Goal: Transaction & Acquisition: Purchase product/service

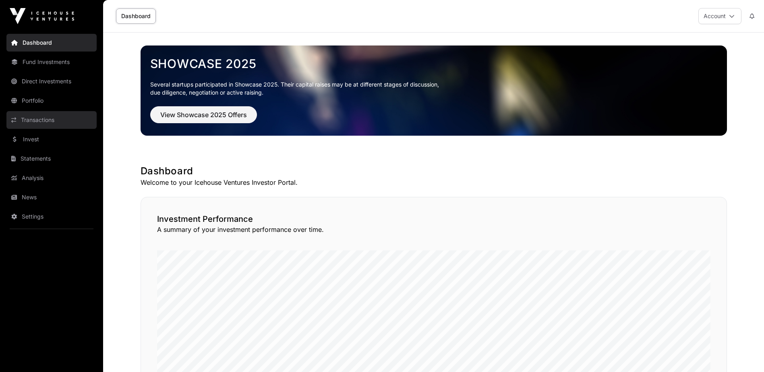
click at [56, 118] on link "Transactions" at bounding box center [51, 120] width 90 height 18
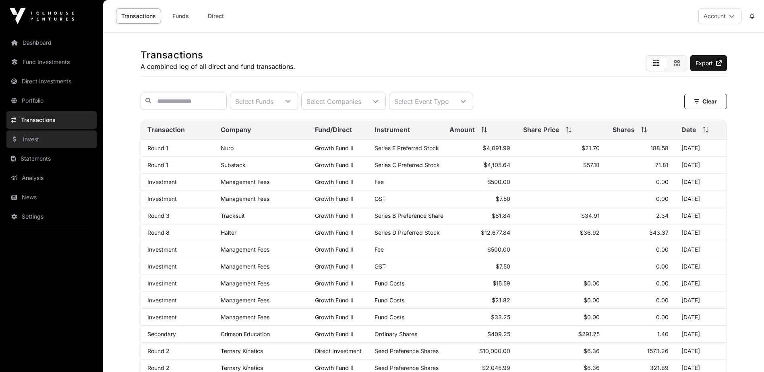
click at [46, 136] on link "Invest" at bounding box center [51, 140] width 90 height 18
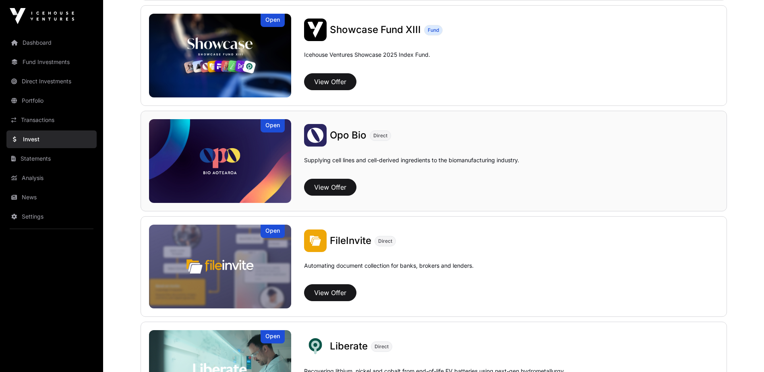
scroll to position [322, 0]
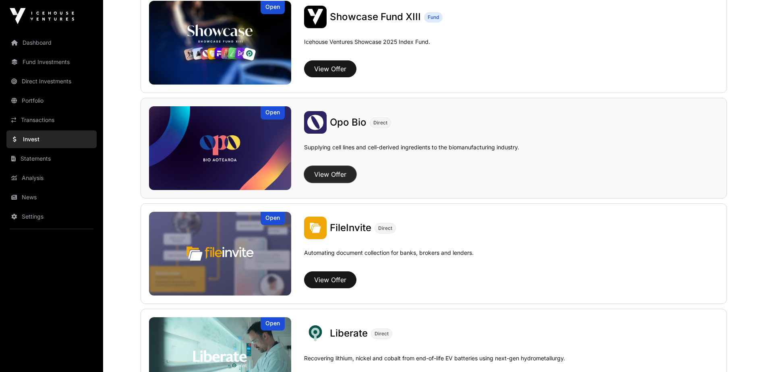
click at [314, 168] on button "View Offer" at bounding box center [330, 174] width 52 height 17
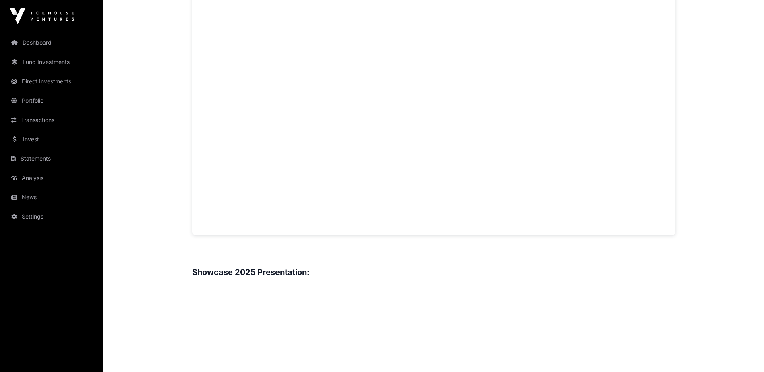
scroll to position [564, 0]
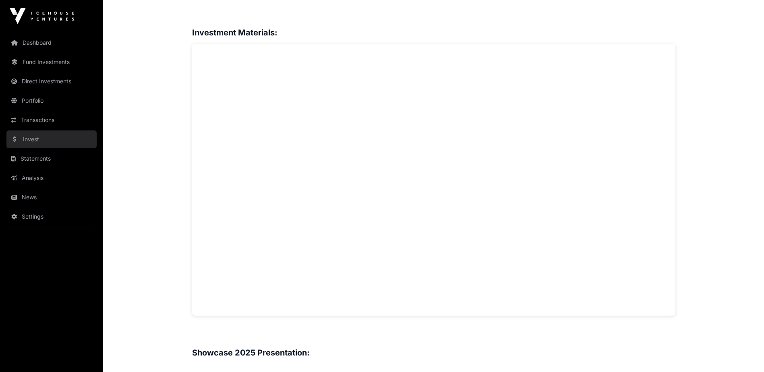
click at [40, 140] on link "Invest" at bounding box center [51, 140] width 90 height 18
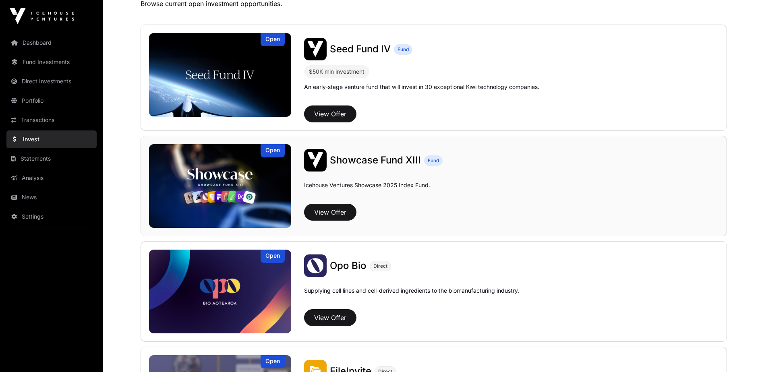
scroll to position [161, 0]
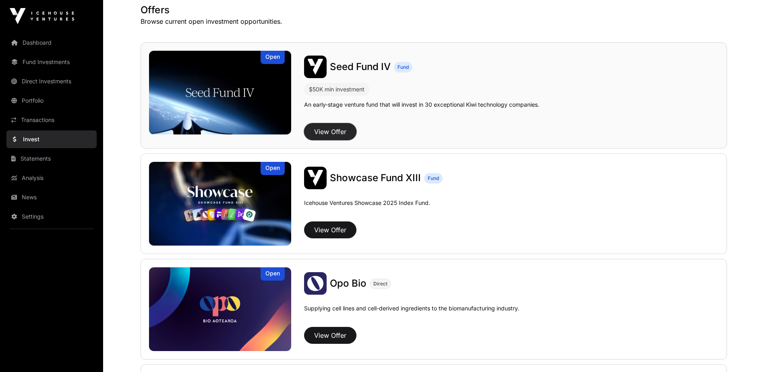
click at [330, 133] on button "View Offer" at bounding box center [330, 131] width 52 height 17
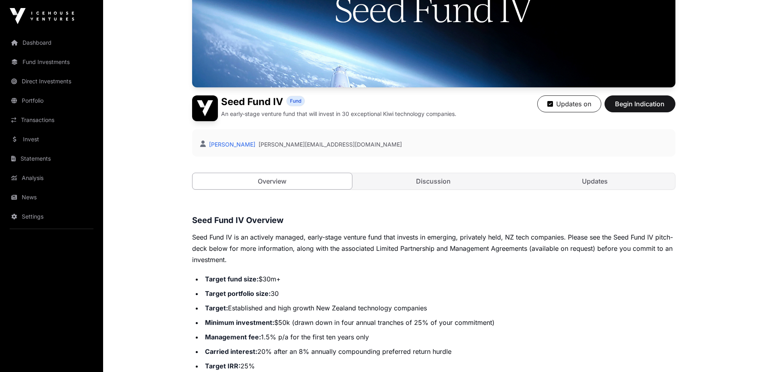
scroll to position [81, 0]
